Goal: Task Accomplishment & Management: Manage account settings

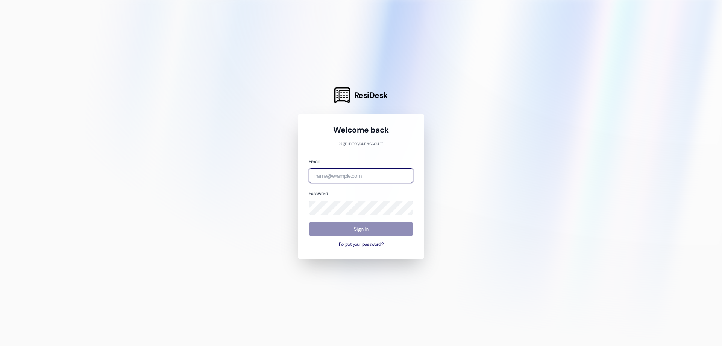
type input "[PERSON_NAME][EMAIL_ADDRESS][PERSON_NAME][DOMAIN_NAME]"
click at [387, 234] on button "Sign In" at bounding box center [361, 229] width 105 height 15
